Goal: Task Accomplishment & Management: Use online tool/utility

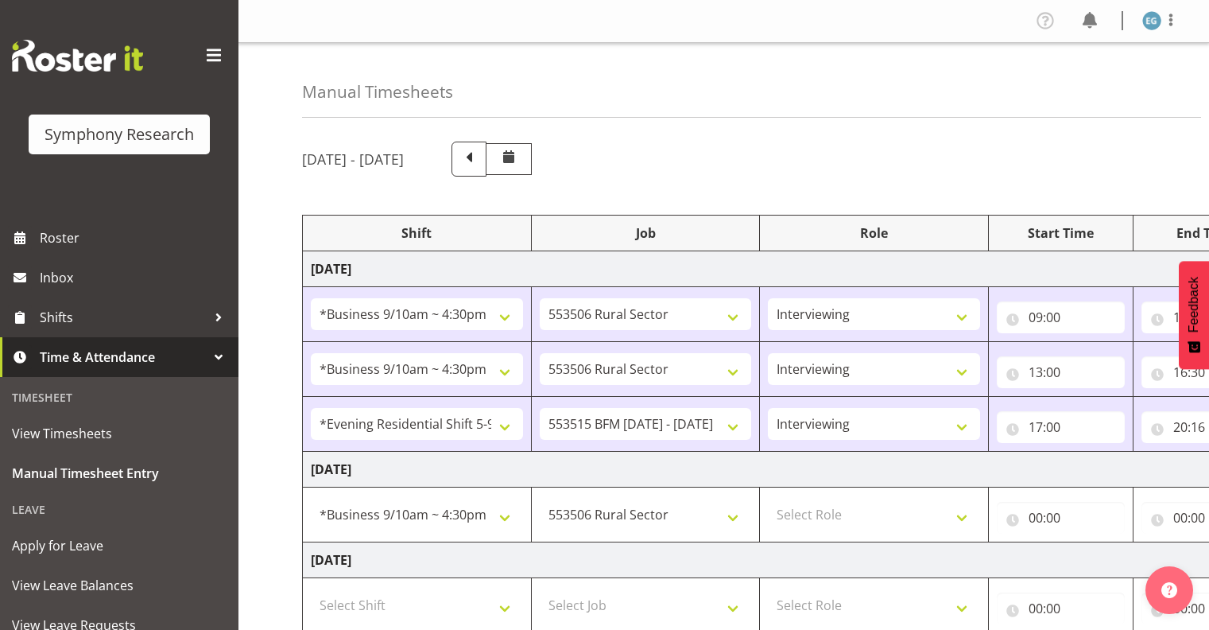
select select "26078"
select select "10587"
select select "26078"
select select "10587"
select select "48116"
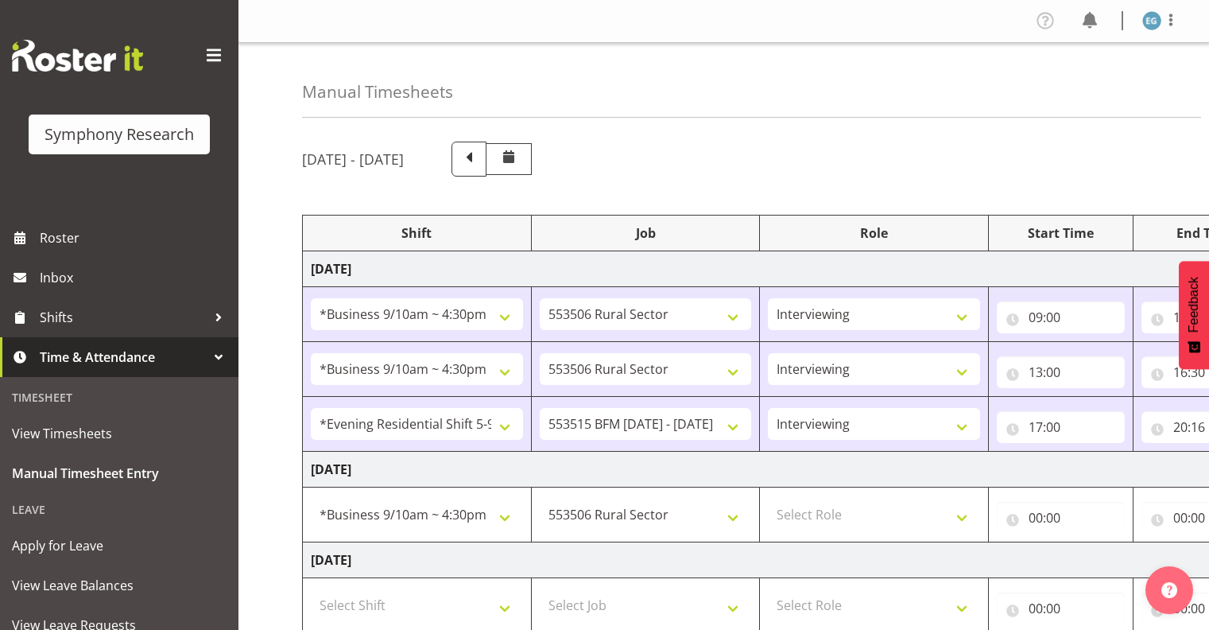
select select "10731"
select select "26078"
select select "10587"
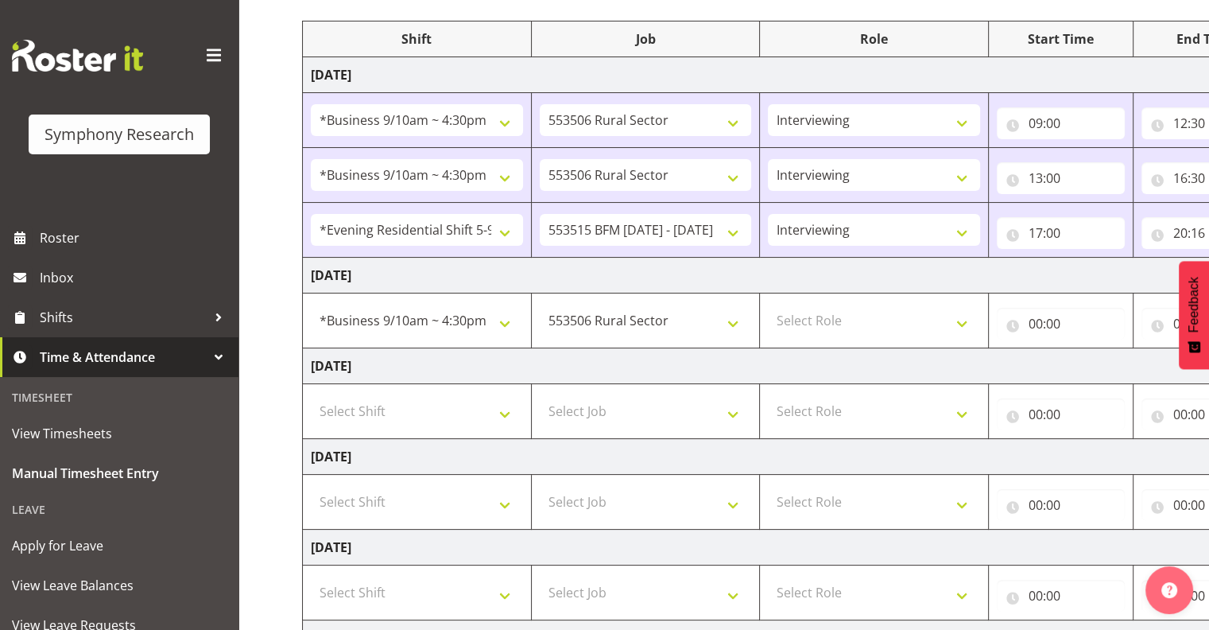
scroll to position [196, 0]
click at [965, 318] on select "Select Role Interviewing Briefing" at bounding box center [874, 319] width 212 height 32
select select "47"
click at [768, 303] on select "Select Role Interviewing Briefing" at bounding box center [874, 319] width 212 height 32
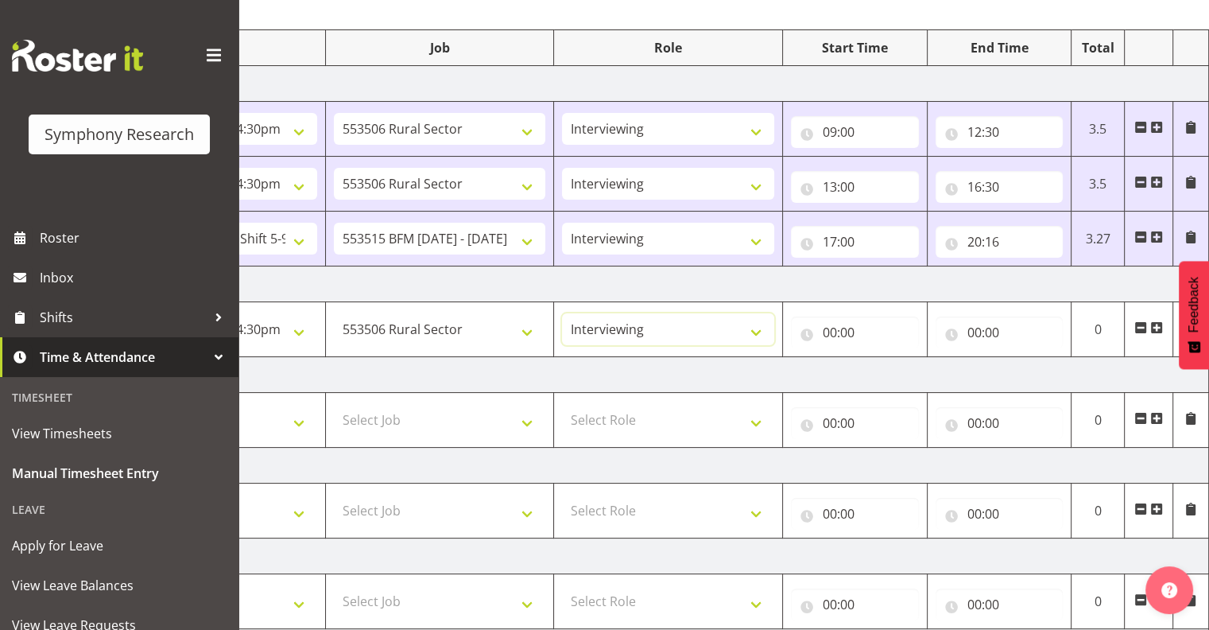
scroll to position [164, 0]
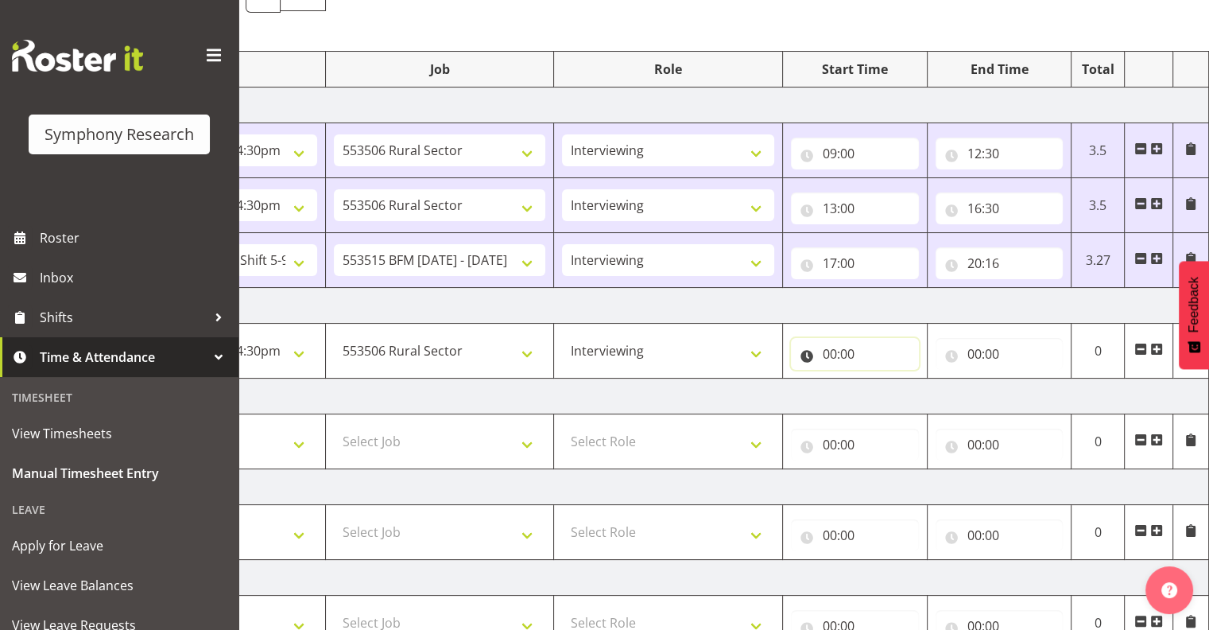
click at [841, 349] on input "00:00" at bounding box center [855, 354] width 128 height 32
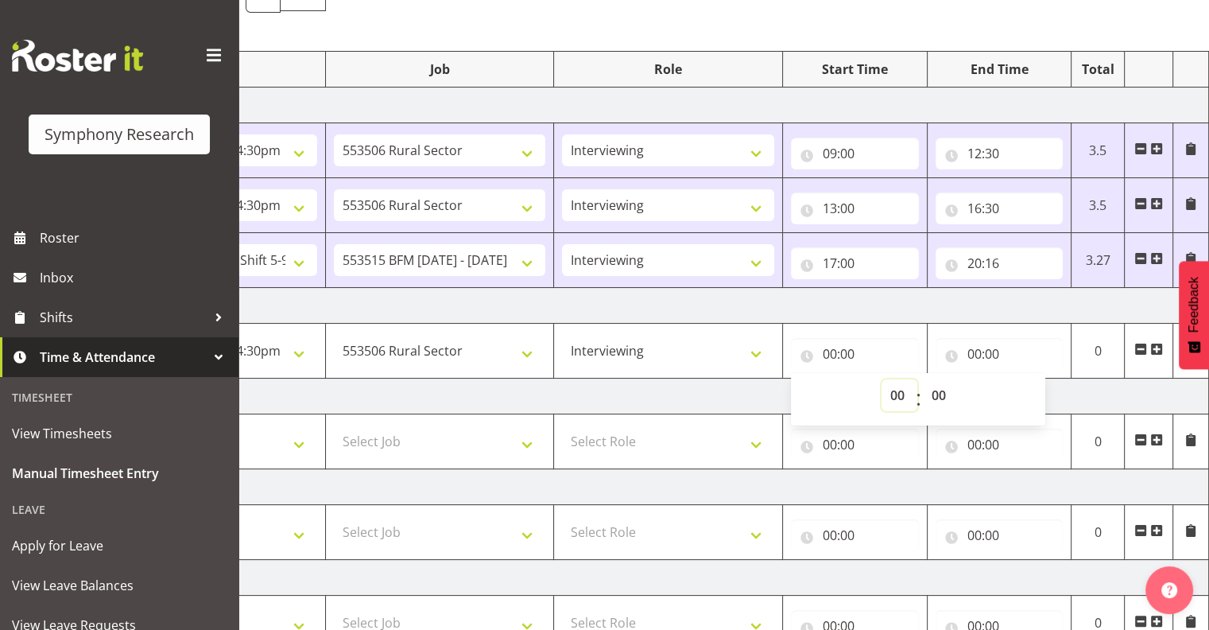
click at [897, 385] on select "00 01 02 03 04 05 06 07 08 09 10 11 12 13 14 15 16 17 18 19 20 21 22 23" at bounding box center [900, 395] width 36 height 32
select select "9"
click at [882, 379] on select "00 01 02 03 04 05 06 07 08 09 10 11 12 13 14 15 16 17 18 19 20 21 22 23" at bounding box center [900, 395] width 36 height 32
type input "09:00"
click at [977, 349] on input "00:00" at bounding box center [1000, 354] width 128 height 32
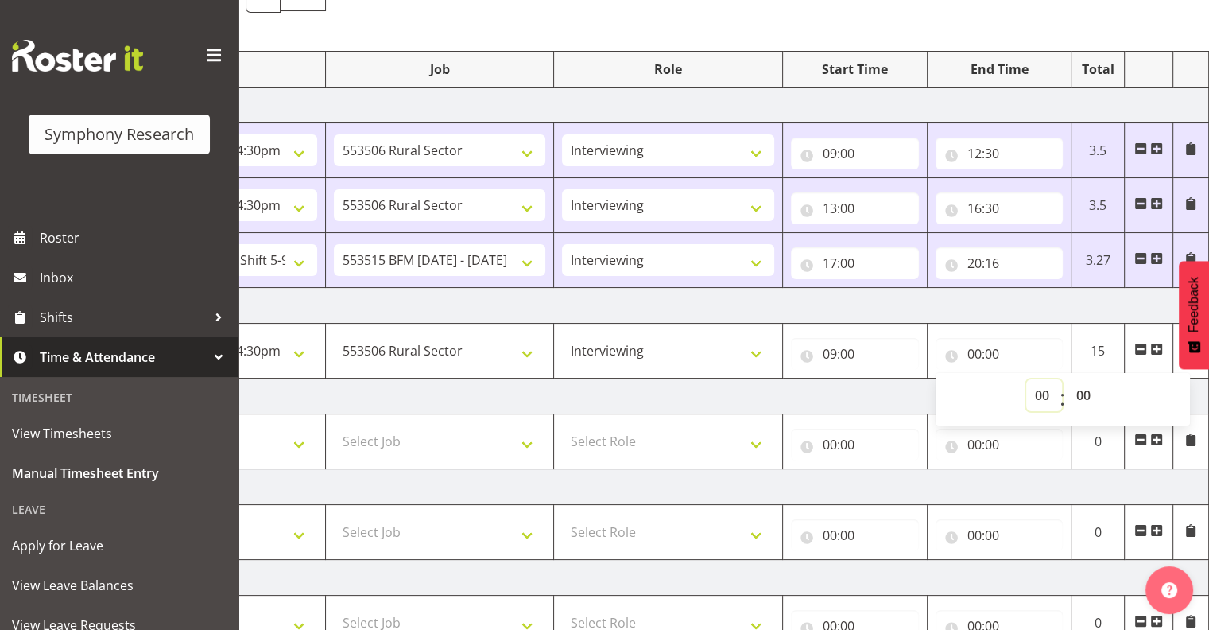
click at [1040, 391] on select "00 01 02 03 04 05 06 07 08 09 10 11 12 13 14 15 16 17 18 19 20 21 22 23" at bounding box center [1045, 395] width 36 height 32
click at [913, 303] on td "[DATE]" at bounding box center [653, 306] width 1112 height 36
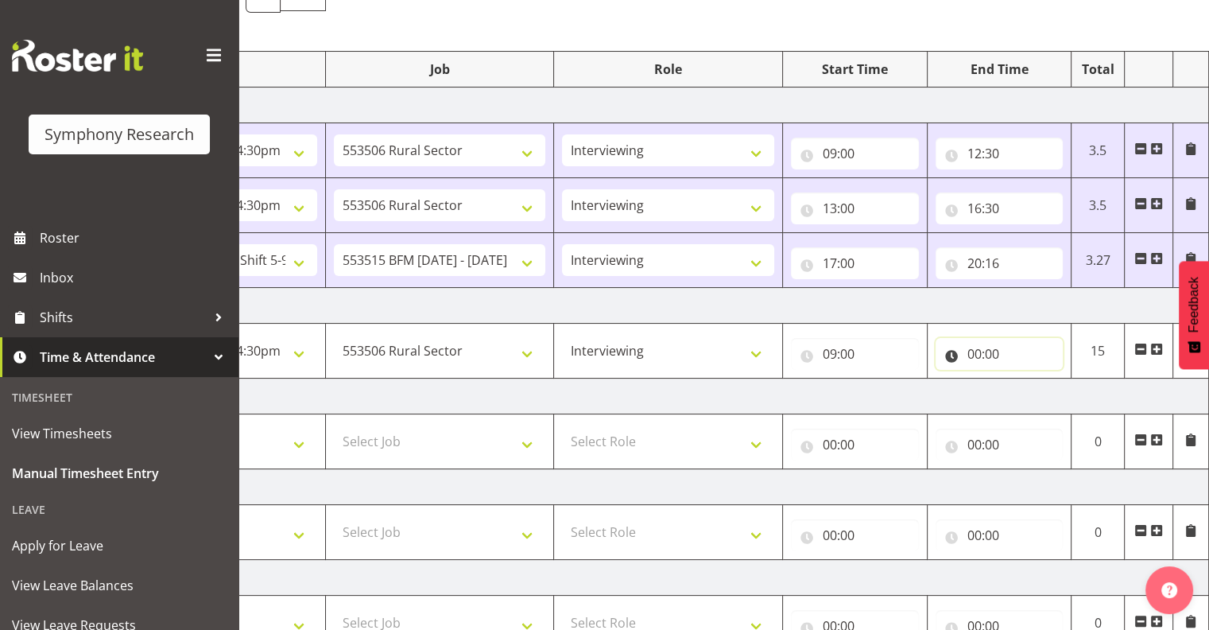
click at [980, 347] on input "00:00" at bounding box center [1000, 354] width 128 height 32
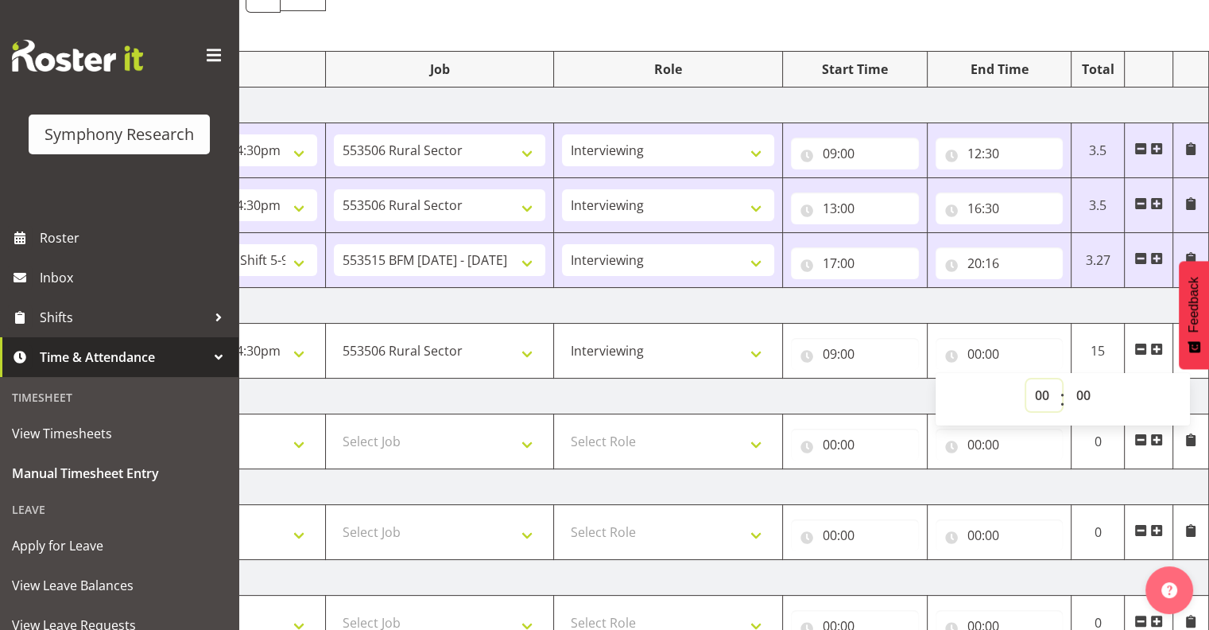
click at [1040, 393] on select "00 01 02 03 04 05 06 07 08 09 10 11 12 13 14 15 16 17 18 19 20 21 22 23" at bounding box center [1045, 395] width 36 height 32
select select "11"
click at [1027, 379] on select "00 01 02 03 04 05 06 07 08 09 10 11 12 13 14 15 16 17 18 19 20 21 22 23" at bounding box center [1045, 395] width 36 height 32
type input "11:00"
click at [1086, 391] on select "00 01 02 03 04 05 06 07 08 09 10 11 12 13 14 15 16 17 18 19 20 21 22 23 24 25 2…" at bounding box center [1086, 395] width 36 height 32
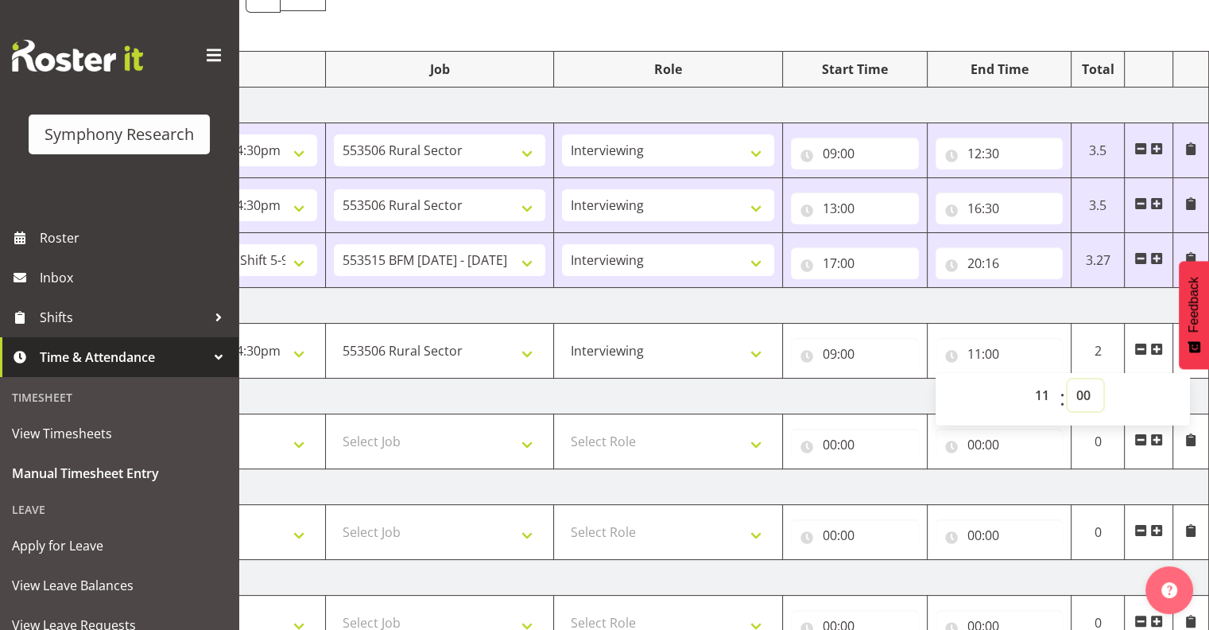
select select "7"
click at [1068, 379] on select "00 01 02 03 04 05 06 07 08 09 10 11 12 13 14 15 16 17 18 19 20 21 22 23 24 25 2…" at bounding box center [1086, 395] width 36 height 32
type input "11:07"
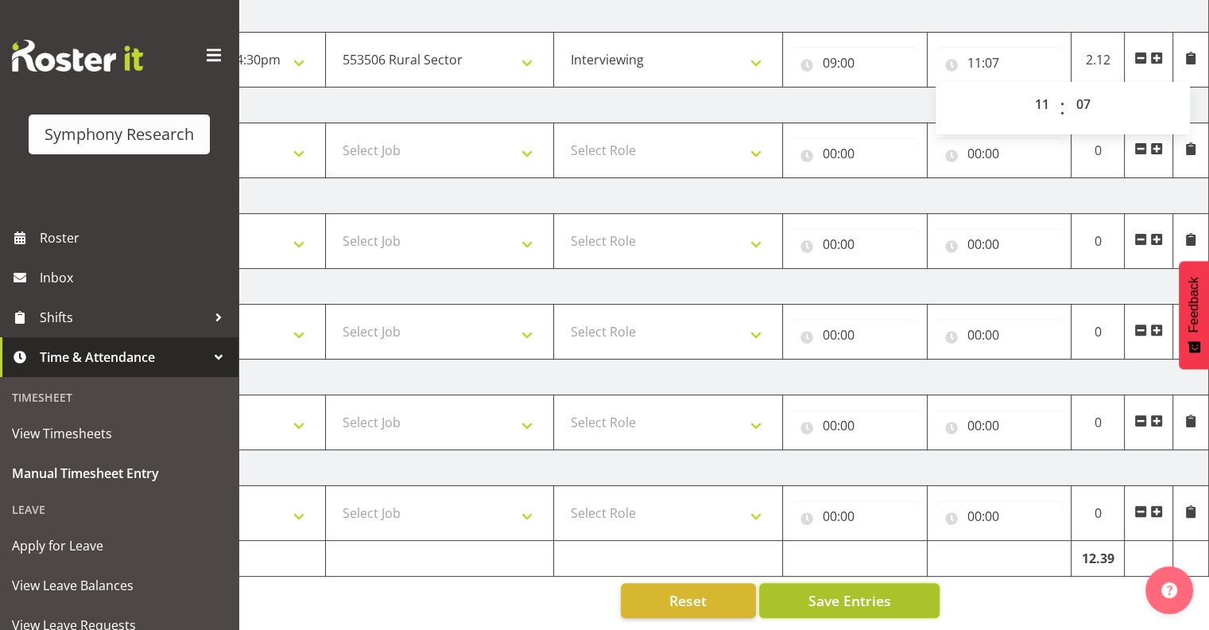
click at [856, 590] on span "Save Entries" at bounding box center [849, 600] width 83 height 21
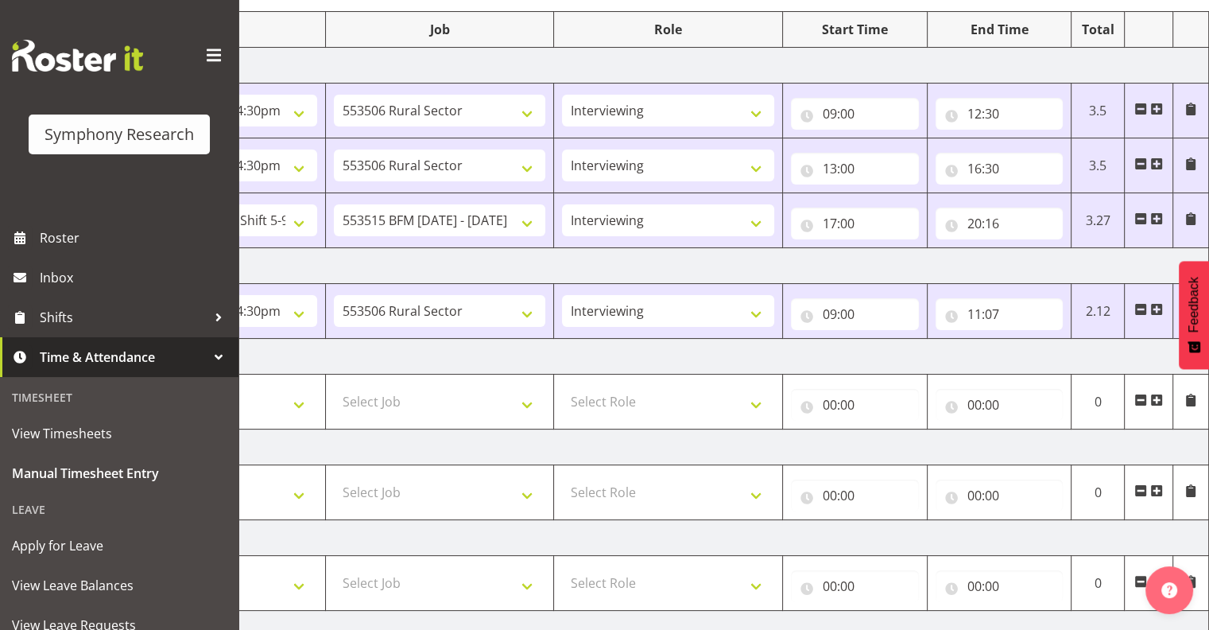
scroll to position [231, 0]
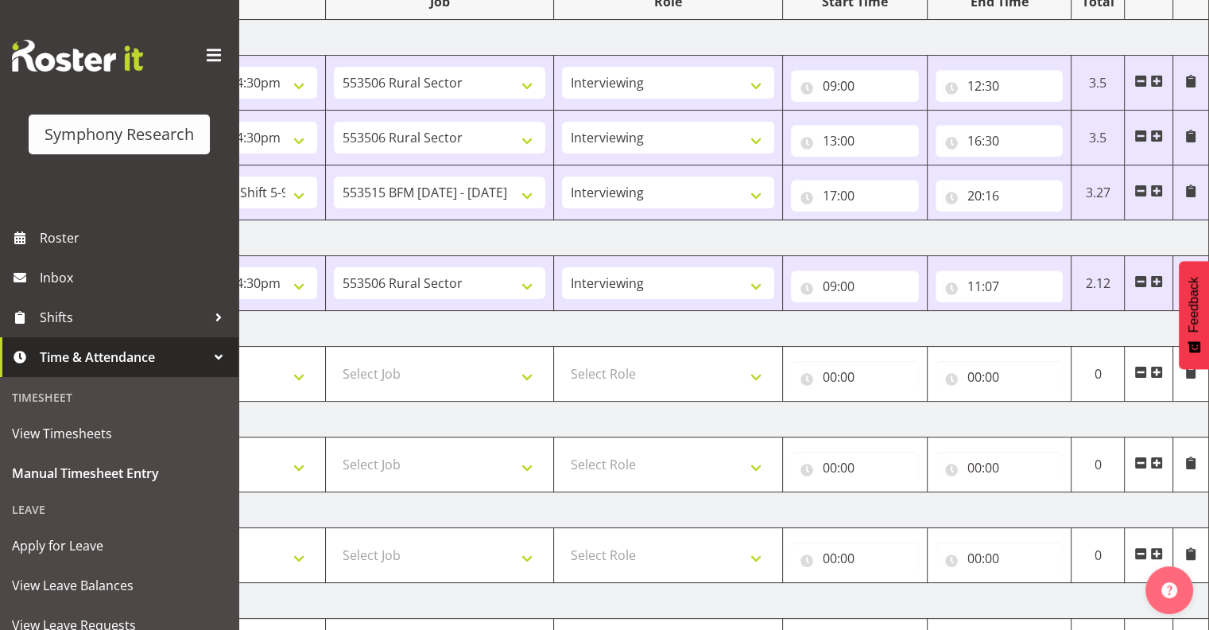
click at [1158, 280] on span at bounding box center [1157, 281] width 13 height 13
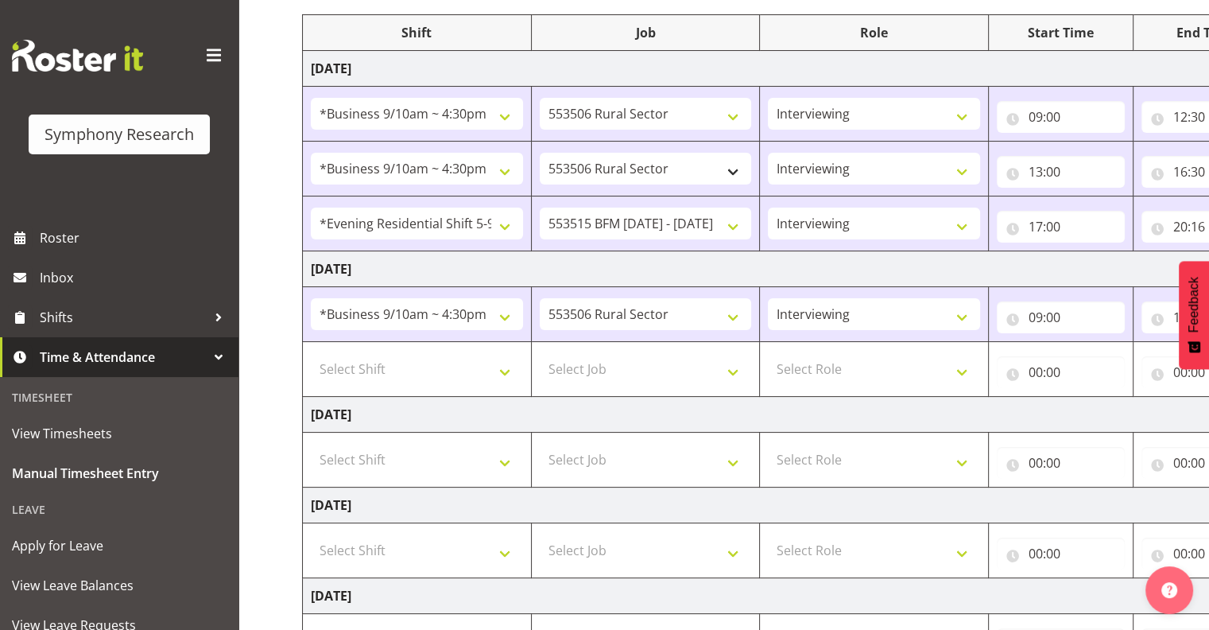
scroll to position [200, 0]
click at [502, 368] on select "Select Shift !!Weekend Residential (Roster IT Shift Label) *Business 9/10am ~ 4…" at bounding box center [417, 370] width 212 height 32
drag, startPoint x: 709, startPoint y: 353, endPoint x: 710, endPoint y: 364, distance: 11.2
click at [708, 354] on select "Select Job 550060 IF Admin 553492 World Poll Aus Wave 2 Main 2025 553493 World …" at bounding box center [646, 370] width 212 height 32
click at [506, 369] on select "Select Shift !!Weekend Residential (Roster IT Shift Label) *Business 9/10am ~ 4…" at bounding box center [417, 370] width 212 height 32
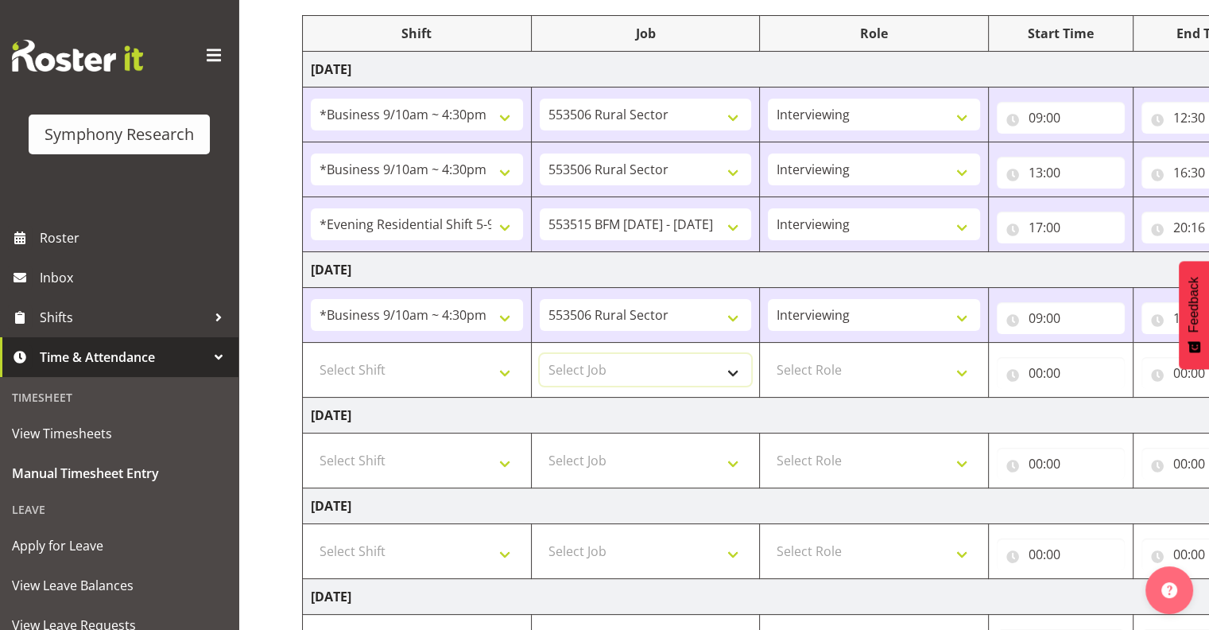
click at [628, 380] on select "Select Job 550060 IF Admin 553492 World Poll Aus Wave 2 Main 2025 553493 World …" at bounding box center [646, 370] width 212 height 32
click at [431, 362] on select "Select Shift !!Weekend Residential (Roster IT Shift Label) *Business 9/10am ~ 4…" at bounding box center [417, 370] width 212 height 32
select select "26078"
click at [311, 354] on select "Select Shift !!Weekend Residential (Roster IT Shift Label) *Business 9/10am ~ 4…" at bounding box center [417, 370] width 212 height 32
click at [736, 370] on select "Select Job 550060 IF Admin 553492 World Poll Aus Wave 2 Main 2025 553493 World …" at bounding box center [646, 370] width 212 height 32
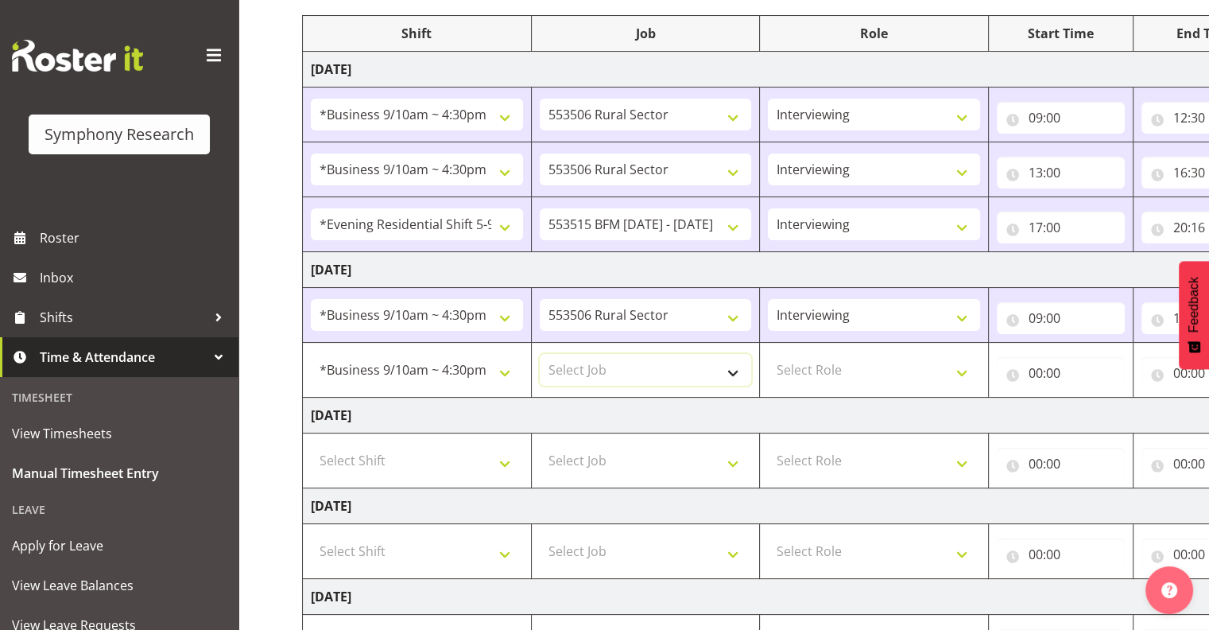
click at [672, 374] on select "Select Job 550060 IF Admin 553492 World Poll Aus Wave 2 Main 2025 553493 World …" at bounding box center [646, 370] width 212 height 32
click at [733, 367] on select "Select Job 550060 IF Admin 553492 World Poll Aus Wave 2 Main 2025 553493 World …" at bounding box center [646, 370] width 212 height 32
click at [540, 354] on select "Select Job 550060 IF Admin 553492 World Poll Aus Wave 2 Main 2025 553493 World …" at bounding box center [646, 370] width 212 height 32
click at [732, 371] on select "550060 IF Admin 553492 World Poll Aus Wave 2 Main 2025 553493 World Poll NZ Wav…" at bounding box center [646, 370] width 212 height 32
select select "10587"
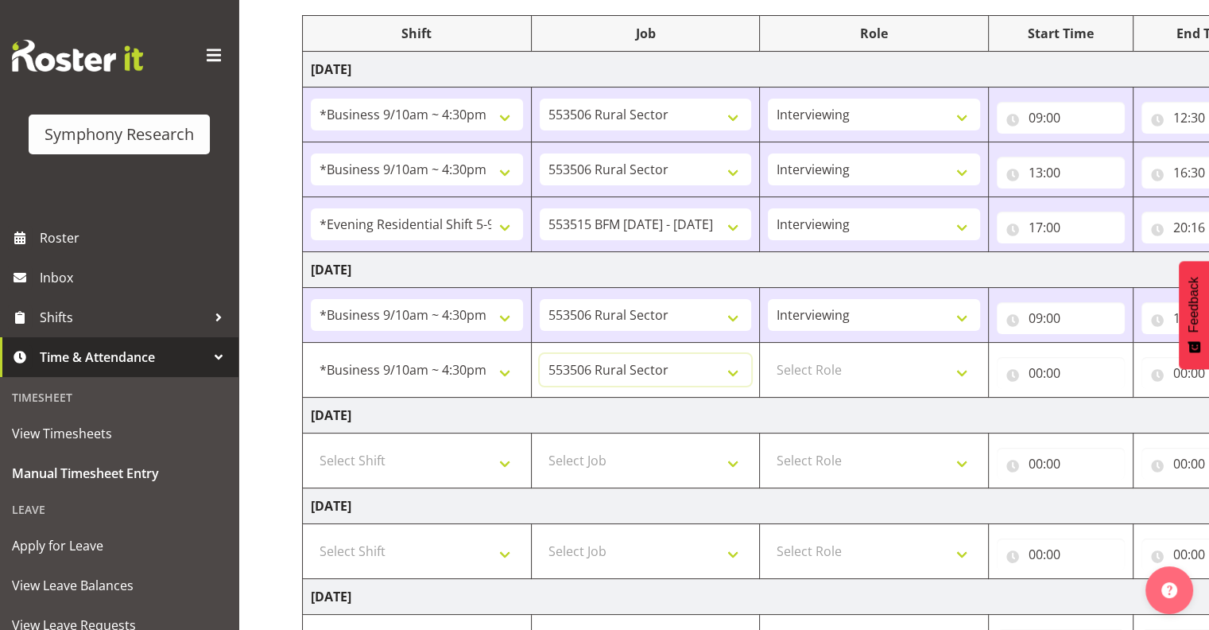
click at [540, 354] on select "550060 IF Admin 553492 World Poll Aus Wave 2 Main 2025 553493 World Poll NZ Wav…" at bounding box center [646, 370] width 212 height 32
click at [962, 369] on select "Select Role Interviewing Briefing" at bounding box center [874, 370] width 212 height 32
select select "47"
click at [768, 354] on select "Select Role Interviewing Briefing" at bounding box center [874, 370] width 212 height 32
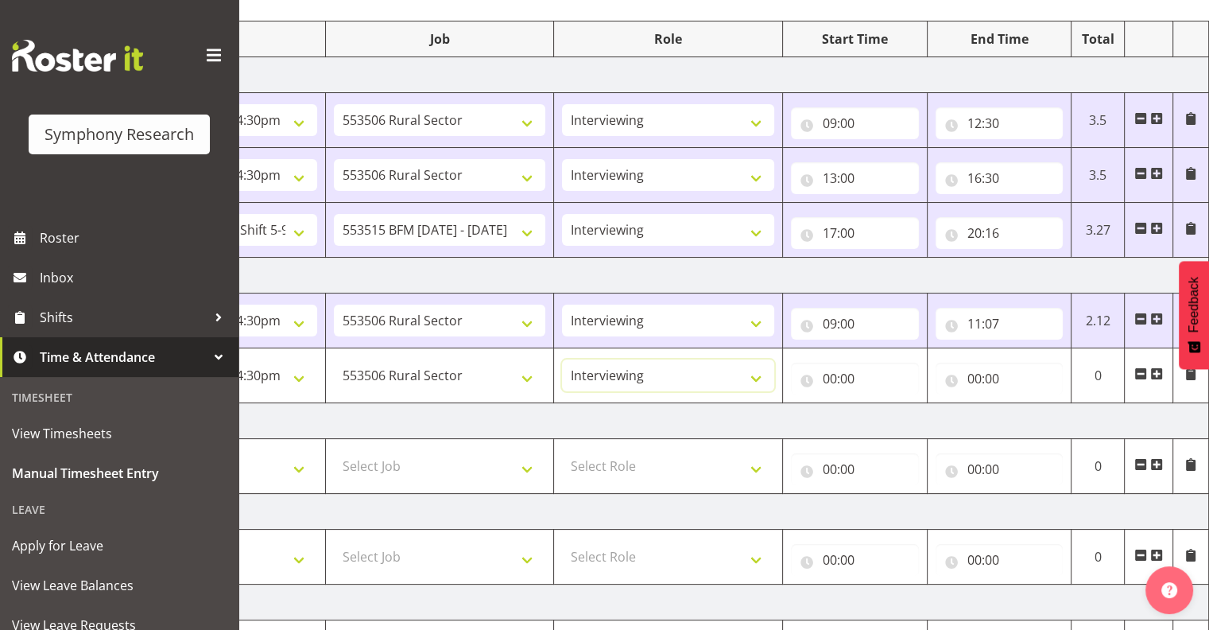
scroll to position [192, 0]
drag, startPoint x: 843, startPoint y: 379, endPoint x: 874, endPoint y: 390, distance: 32.7
click at [844, 379] on input "00:00" at bounding box center [855, 381] width 128 height 32
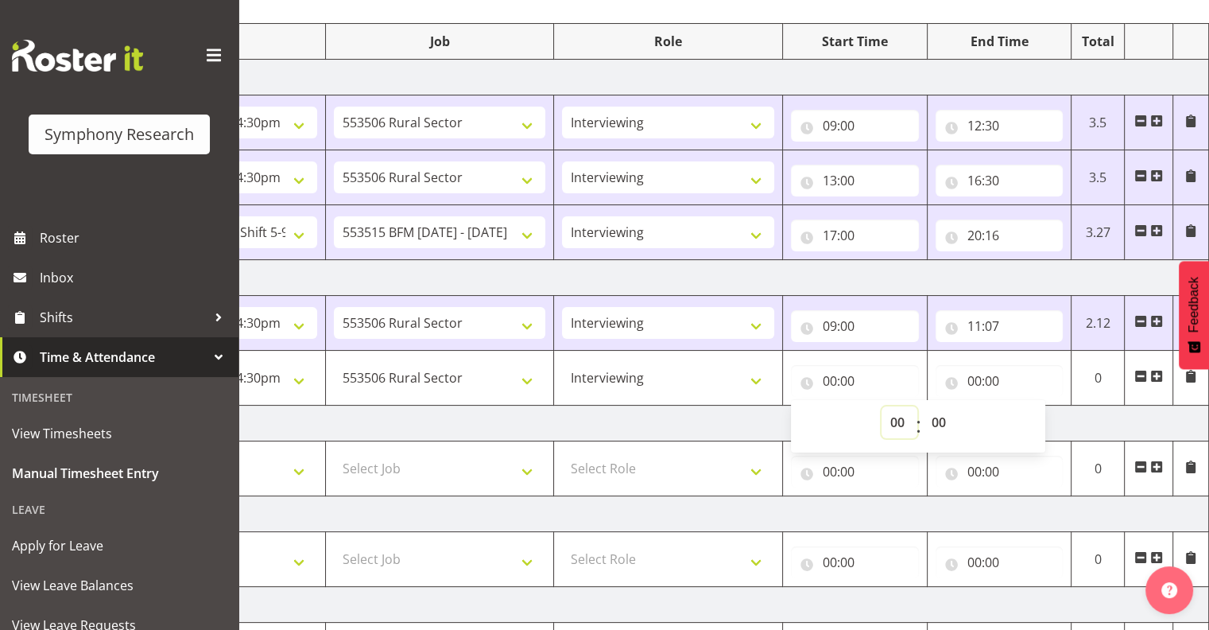
click at [895, 420] on select "00 01 02 03 04 05 06 07 08 09 10 11 12 13 14 15 16 17 18 19 20 21 22 23" at bounding box center [900, 422] width 36 height 32
select select "11"
click at [882, 406] on select "00 01 02 03 04 05 06 07 08 09 10 11 12 13 14 15 16 17 18 19 20 21 22 23" at bounding box center [900, 422] width 36 height 32
type input "11:00"
click at [938, 417] on select "00 01 02 03 04 05 06 07 08 09 10 11 12 13 14 15 16 17 18 19 20 21 22 23 24 25 2…" at bounding box center [941, 422] width 36 height 32
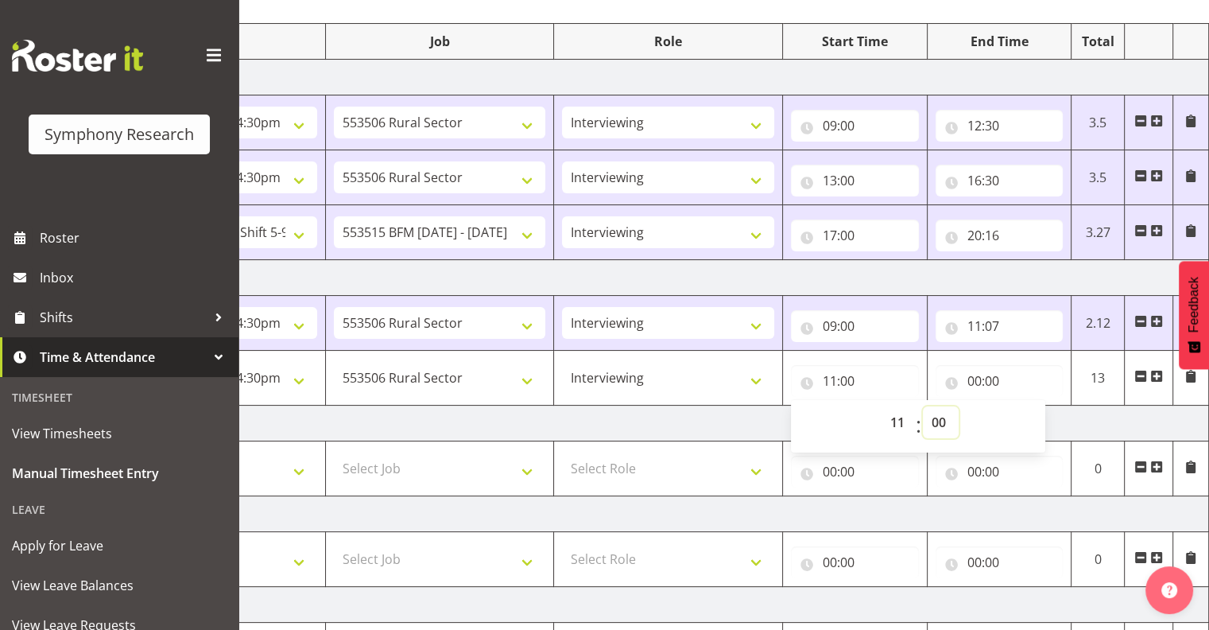
select select "37"
click at [923, 406] on select "00 01 02 03 04 05 06 07 08 09 10 11 12 13 14 15 16 17 18 19 20 21 22 23 24 25 2…" at bounding box center [941, 422] width 36 height 32
type input "11:37"
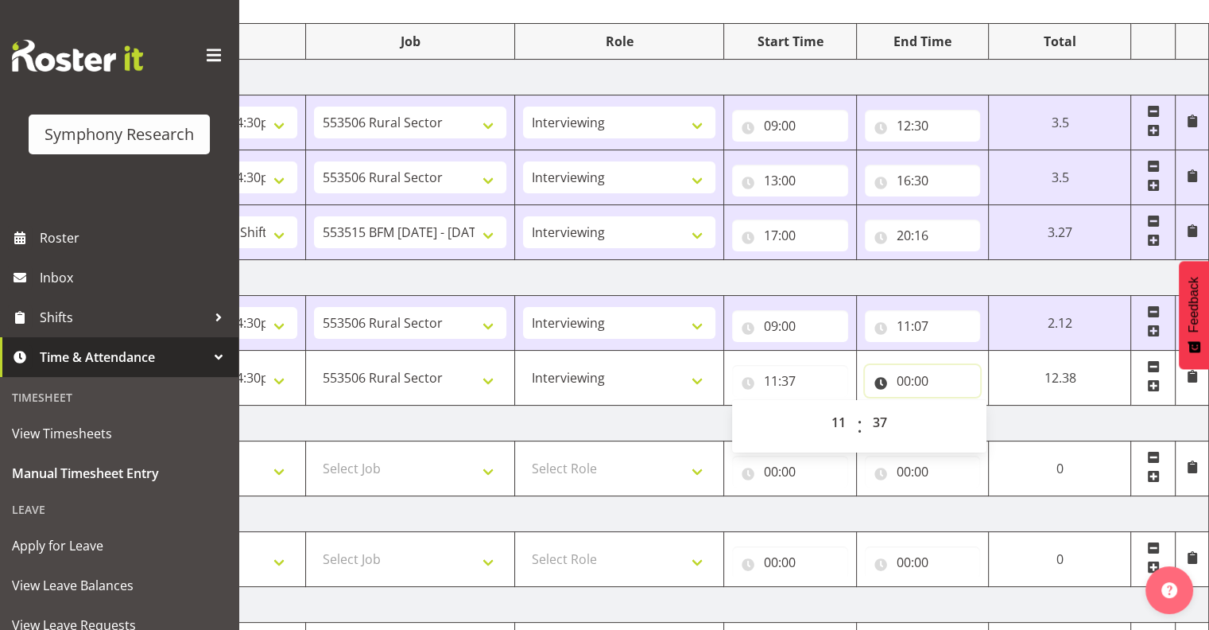
click at [915, 373] on input "00:00" at bounding box center [923, 381] width 116 height 32
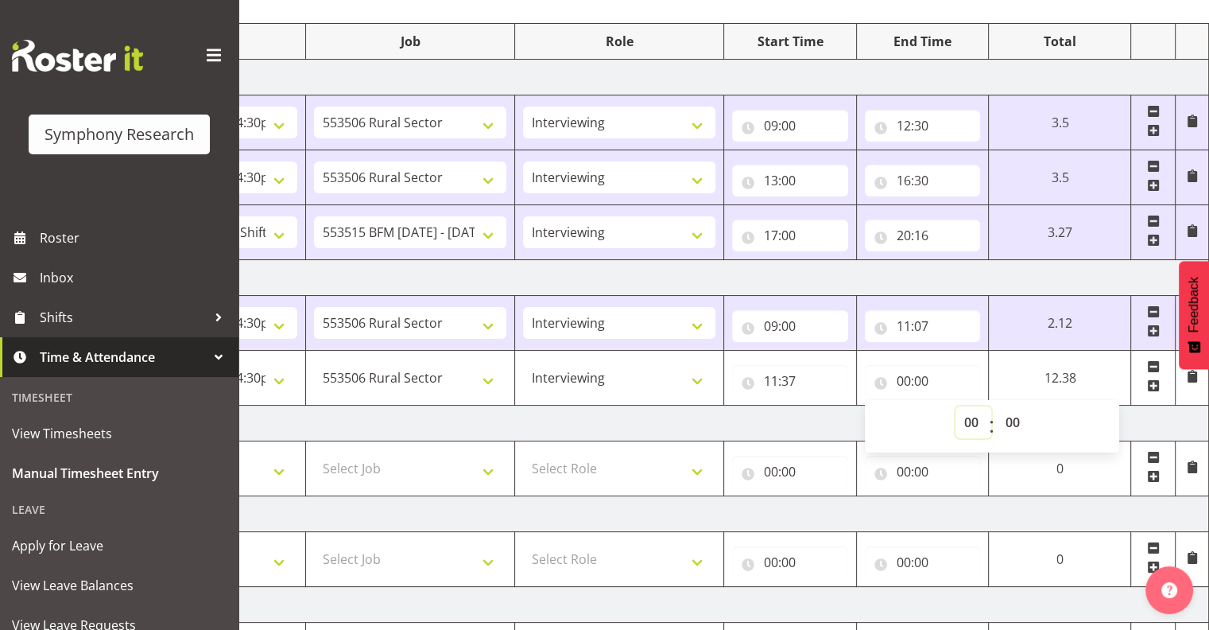
click at [969, 416] on select "00 01 02 03 04 05 06 07 08 09 10 11 12 13 14 15 16 17 18 19 20 21 22 23" at bounding box center [974, 422] width 36 height 32
select select "16"
click at [992, 406] on select "00 01 02 03 04 05 06 07 08 09 10 11 12 13 14 15 16 17 18 19 20 21 22 23" at bounding box center [974, 422] width 36 height 32
type input "16:00"
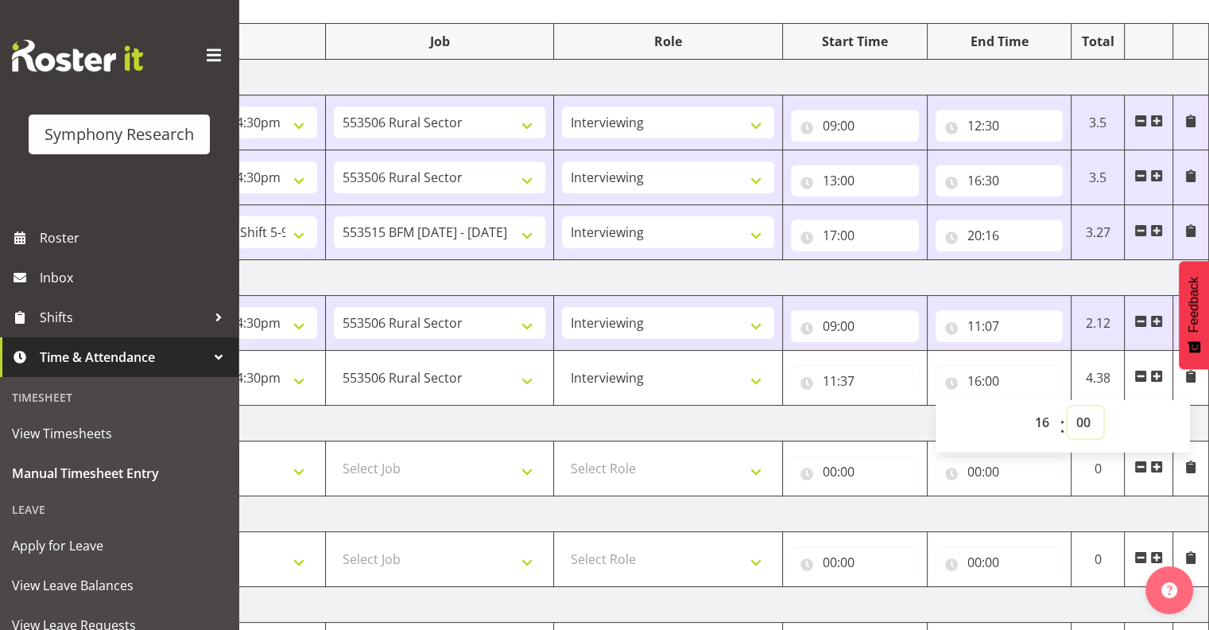
click at [1085, 420] on select "00 01 02 03 04 05 06 07 08 09 10 11 12 13 14 15 16 17 18 19 20 21 22 23 24 25 2…" at bounding box center [1086, 422] width 36 height 32
select select "30"
click at [1068, 406] on select "00 01 02 03 04 05 06 07 08 09 10 11 12 13 14 15 16 17 18 19 20 21 22 23 24 25 2…" at bounding box center [1086, 422] width 36 height 32
type input "16:30"
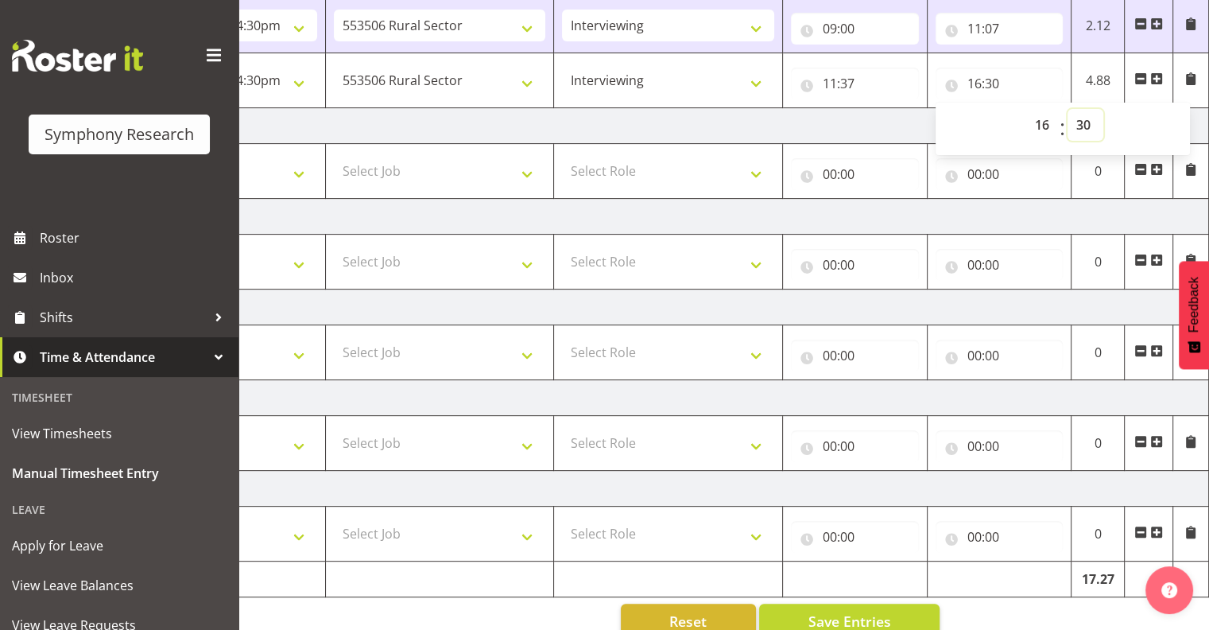
scroll to position [518, 0]
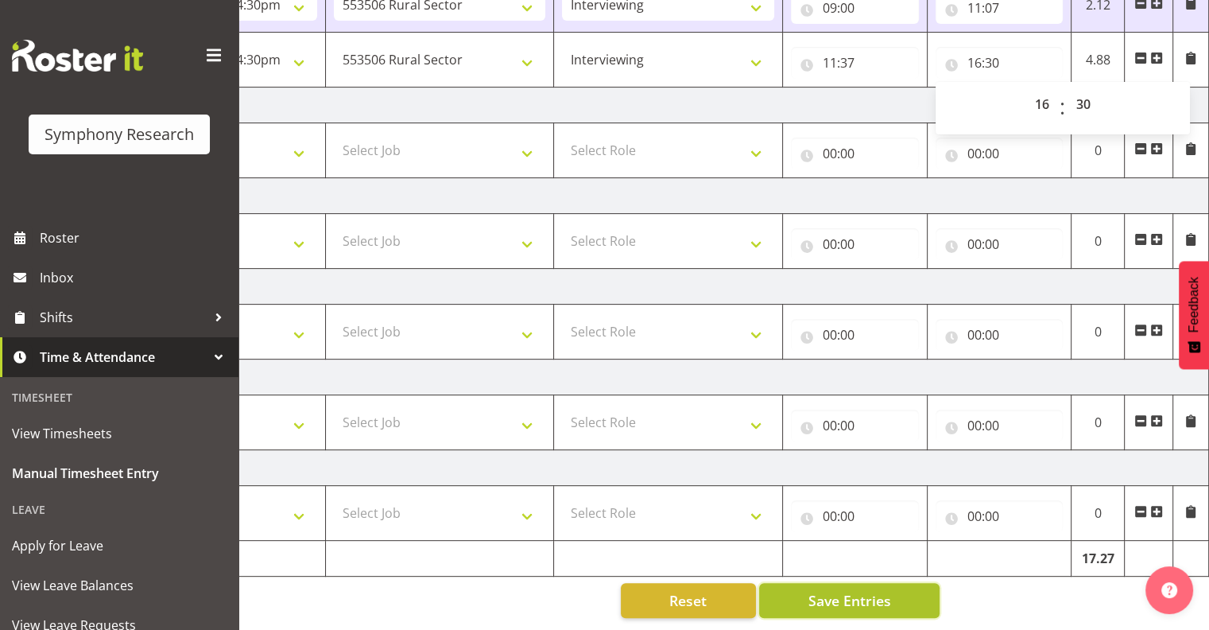
click at [831, 590] on span "Save Entries" at bounding box center [849, 600] width 83 height 21
